Goal: Navigation & Orientation: Find specific page/section

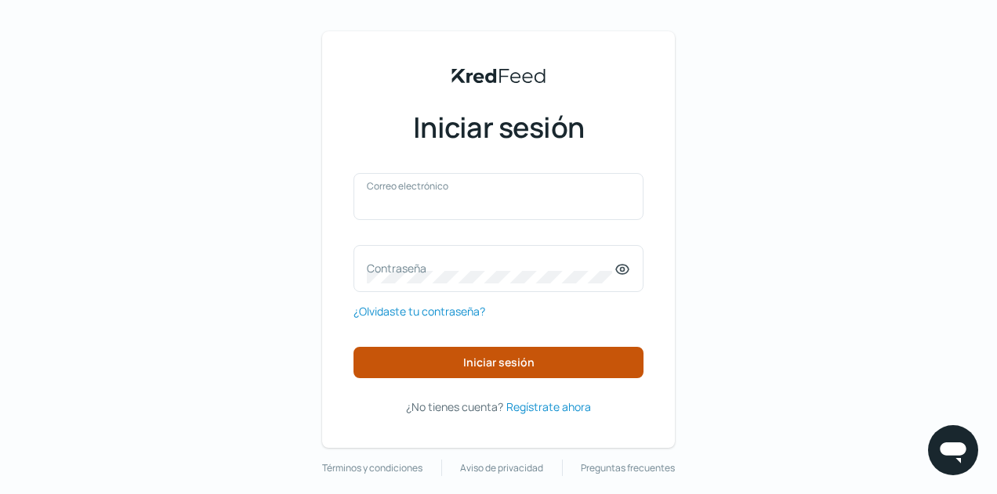
type input "[EMAIL_ADDRESS][DOMAIN_NAME]"
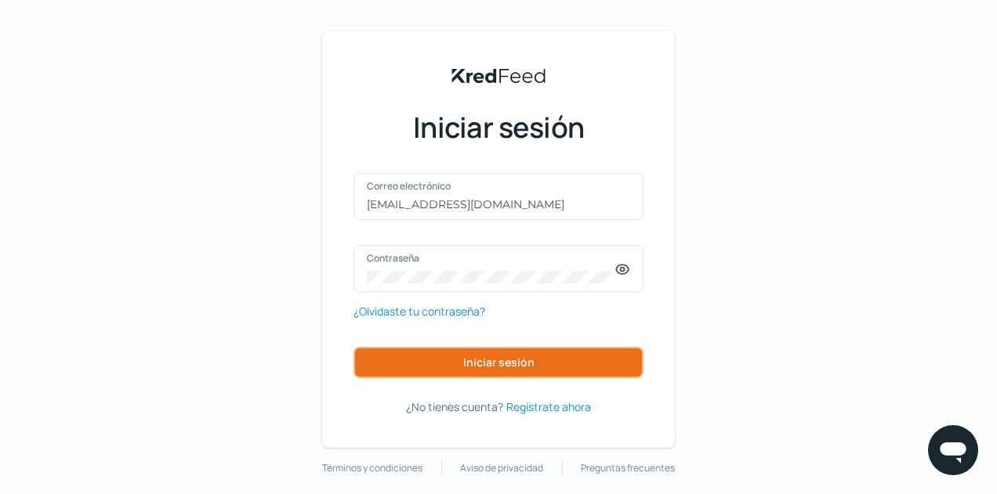
click at [553, 367] on button "Iniciar sesión" at bounding box center [498, 362] width 290 height 31
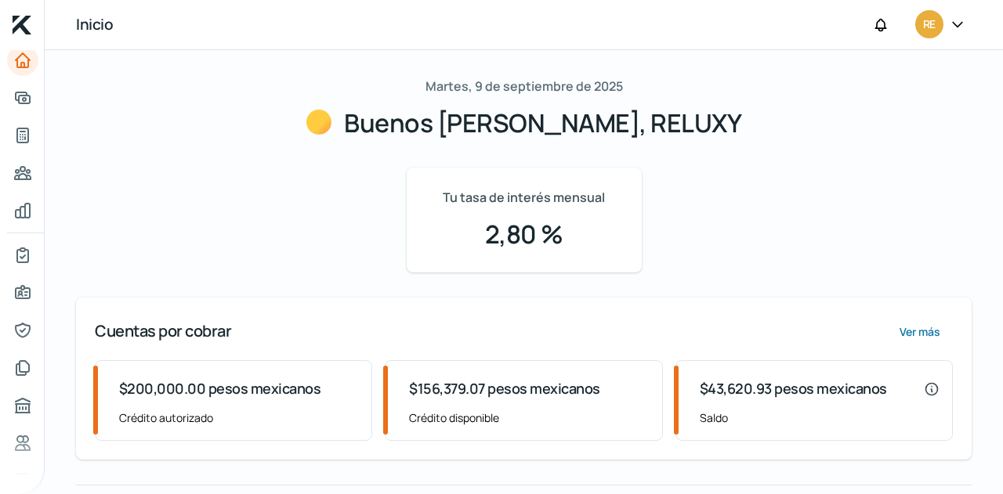
scroll to position [5, 0]
click at [18, 100] on icon "Adelantar facturas" at bounding box center [23, 98] width 14 height 11
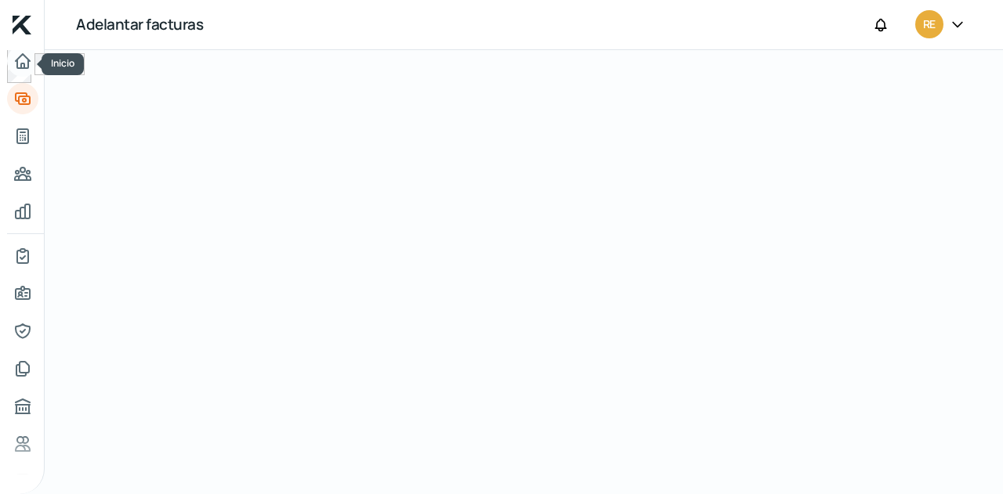
click at [22, 71] on link "Inicio" at bounding box center [22, 60] width 31 height 31
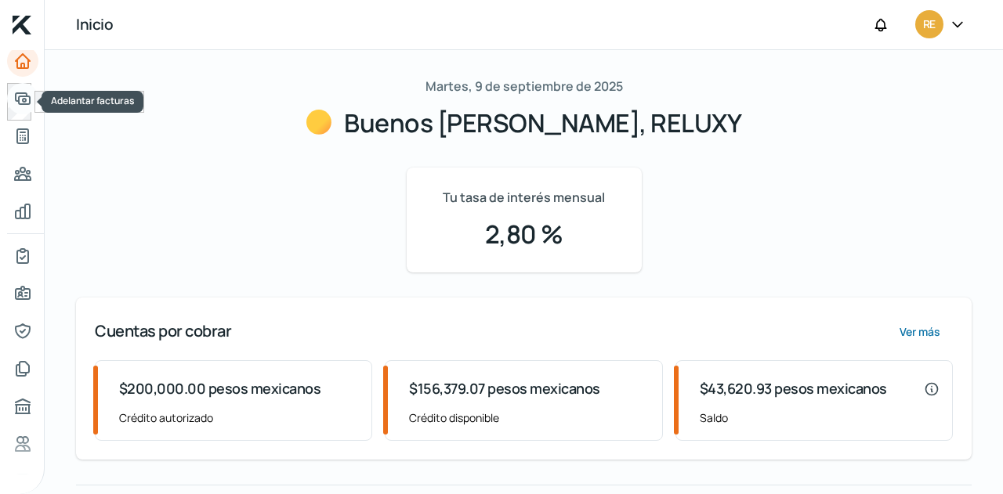
click at [17, 98] on icon "Adelantar facturas" at bounding box center [22, 98] width 19 height 19
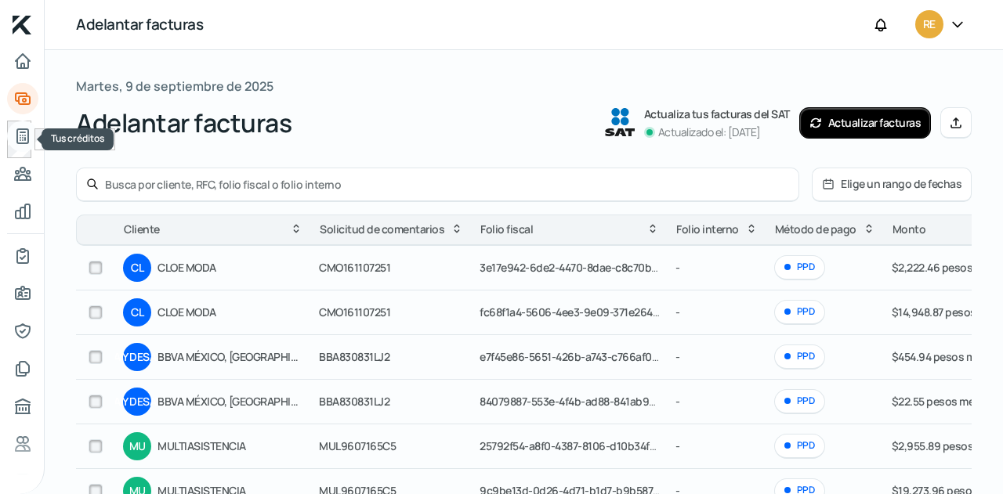
click at [19, 132] on icon "Tus créditos" at bounding box center [22, 136] width 19 height 19
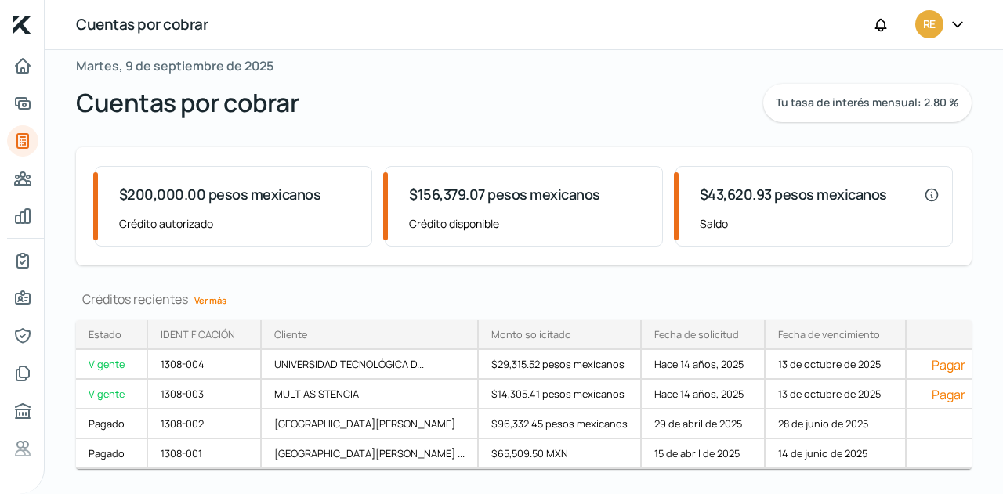
scroll to position [57, 0]
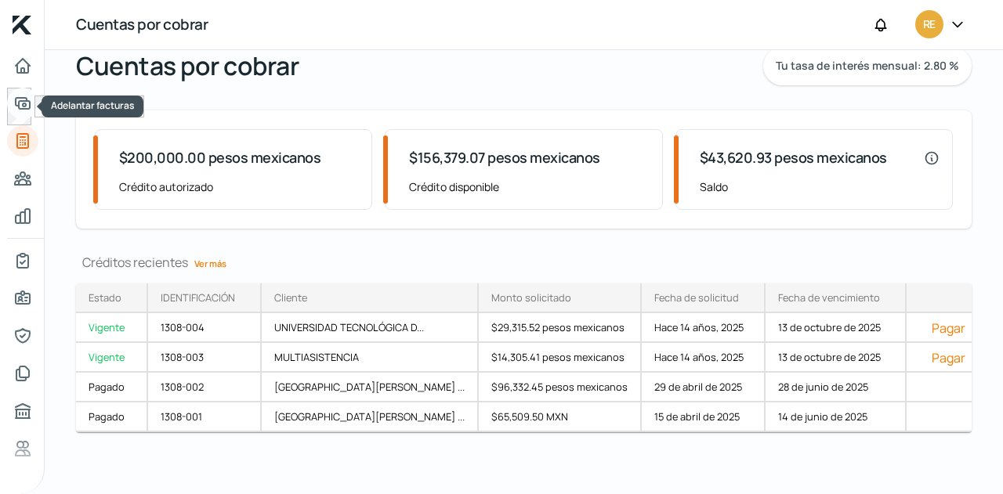
click at [25, 104] on icon "Adelantar facturas" at bounding box center [23, 103] width 14 height 11
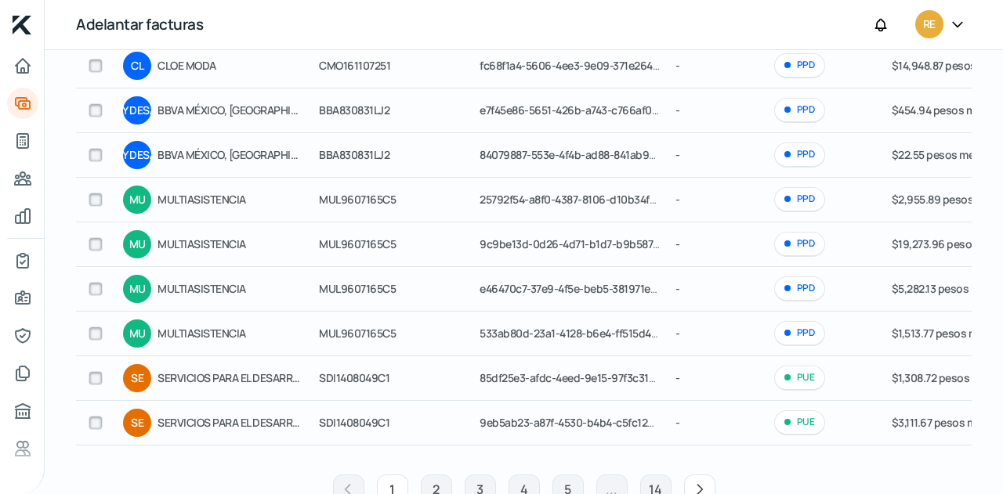
scroll to position [296, 0]
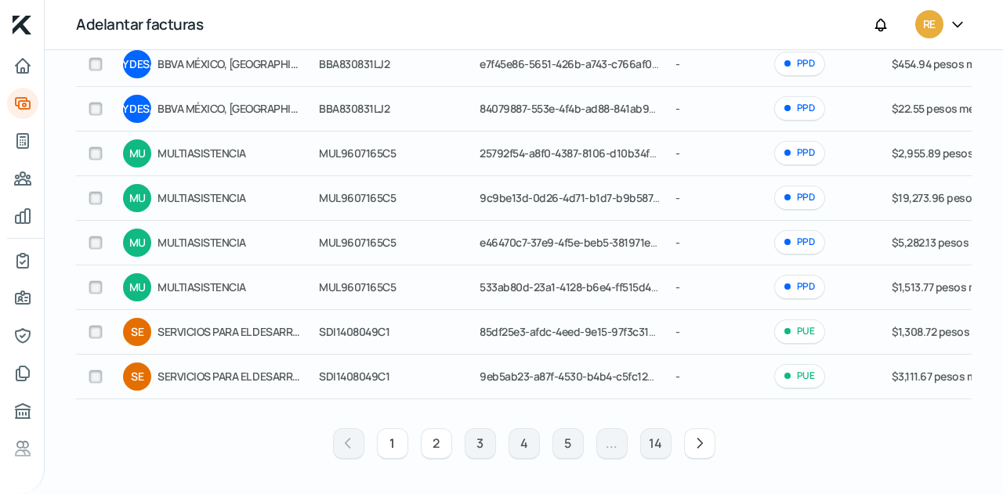
click at [433, 440] on font "2" at bounding box center [436, 443] width 7 height 17
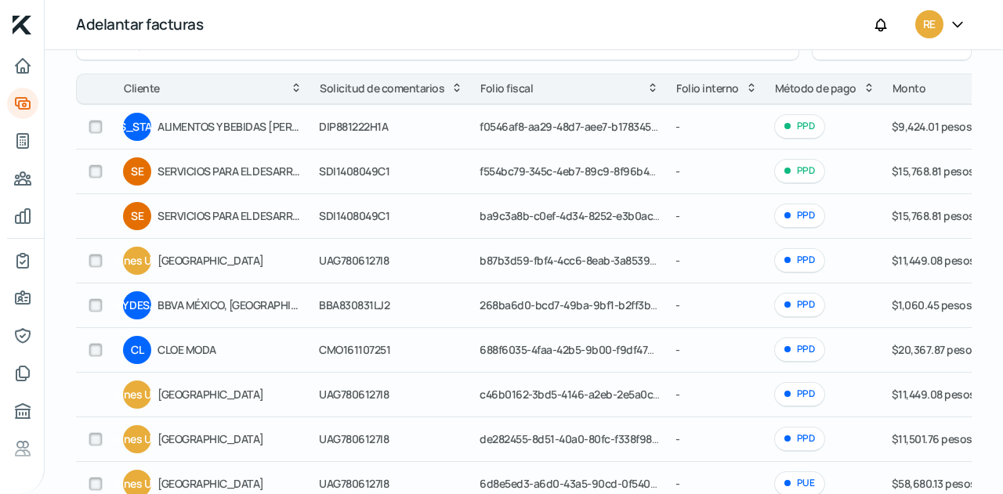
scroll to position [139, 0]
